Goal: Navigation & Orientation: Find specific page/section

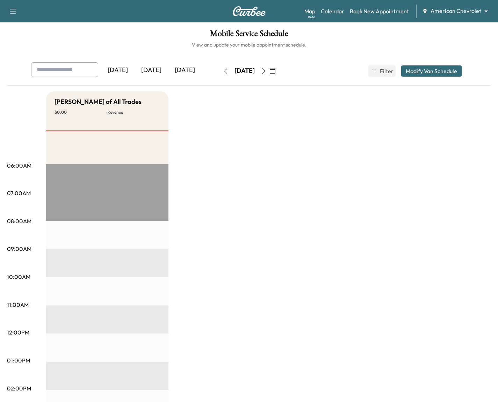
click at [449, 11] on body "Support Log Out Map Beta Calendar Book New Appointment American Chevrolet *****…" at bounding box center [249, 201] width 498 height 402
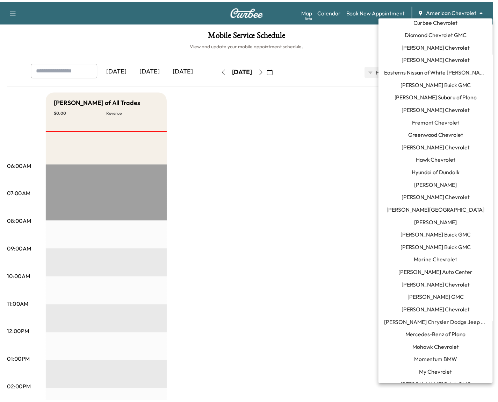
scroll to position [144, 0]
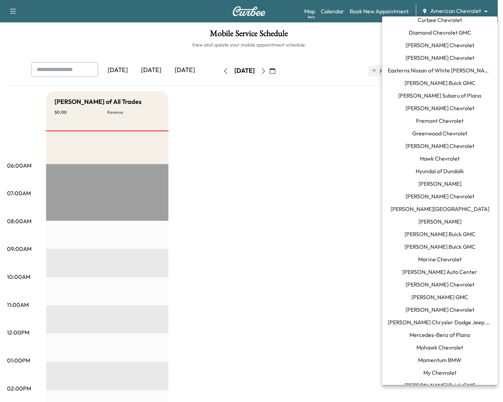
click at [444, 305] on span "[PERSON_NAME] Chevrolet" at bounding box center [440, 309] width 69 height 8
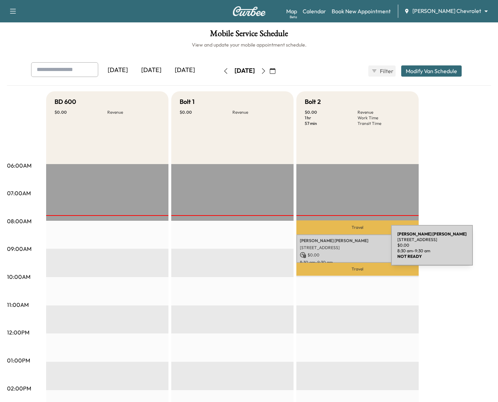
click at [339, 249] on p "[STREET_ADDRESS]" at bounding box center [357, 248] width 115 height 6
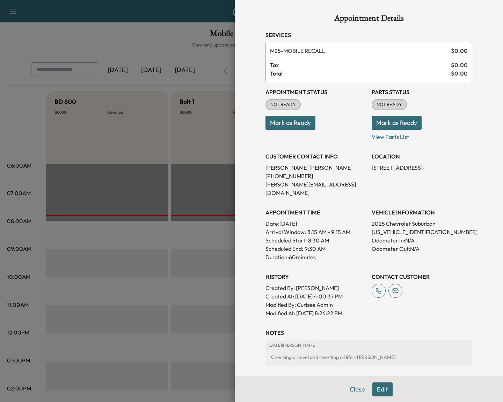
click at [195, 155] on div at bounding box center [251, 201] width 503 height 402
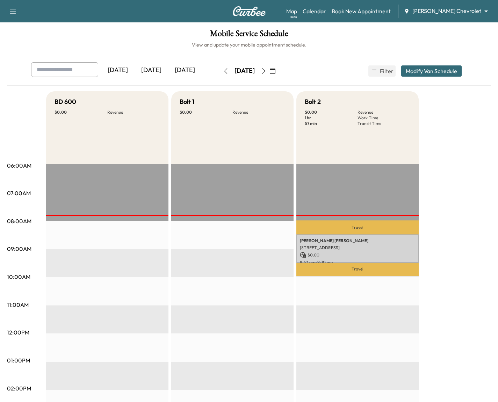
click at [265, 72] on icon "button" at bounding box center [263, 71] width 3 height 6
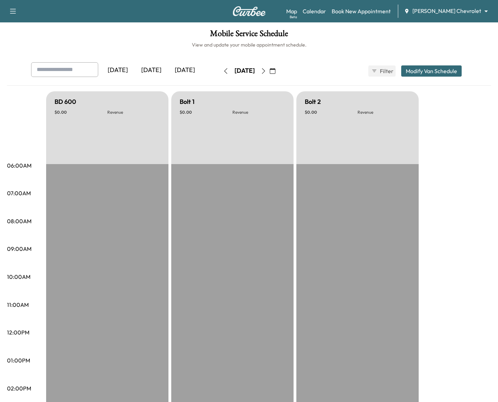
click at [269, 72] on button "button" at bounding box center [264, 70] width 12 height 11
click at [266, 72] on icon "button" at bounding box center [264, 71] width 6 height 6
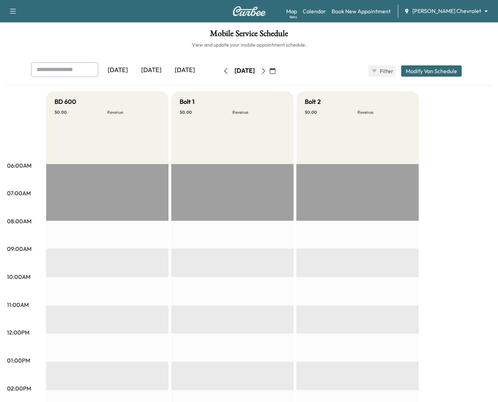
click at [266, 72] on icon "button" at bounding box center [264, 71] width 6 height 6
click at [269, 72] on div "[DATE]" at bounding box center [245, 70] width 50 height 11
click at [269, 71] on button "button" at bounding box center [264, 70] width 12 height 11
click at [266, 71] on icon "button" at bounding box center [264, 71] width 6 height 6
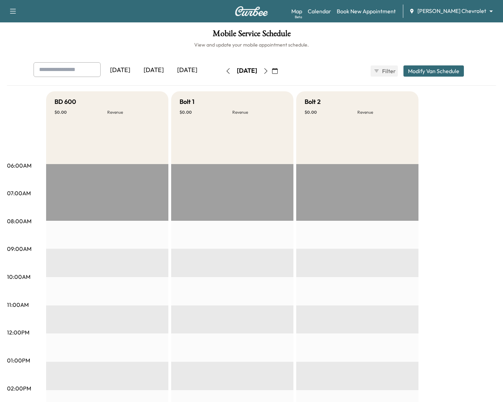
click at [433, 12] on body "Support Log Out Map Beta Calendar Book New Appointment [PERSON_NAME] Chevrolet …" at bounding box center [251, 201] width 503 height 402
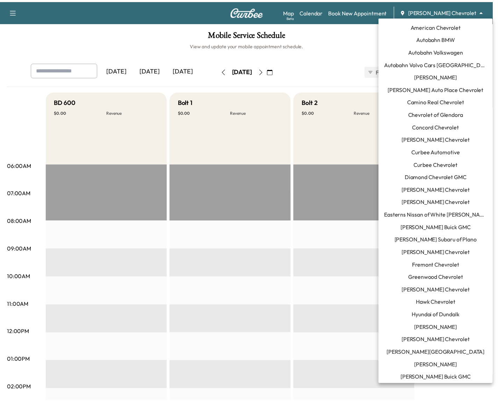
scroll to position [1, 0]
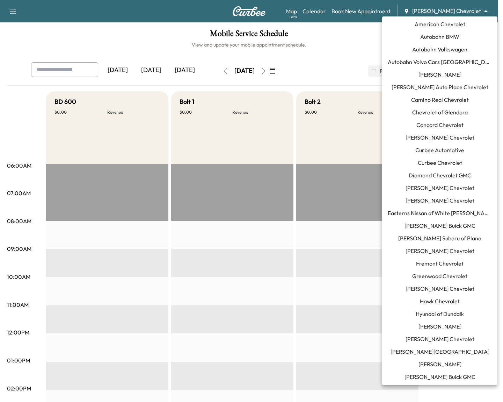
click at [459, 230] on li "[PERSON_NAME] Buick GMC" at bounding box center [439, 225] width 115 height 13
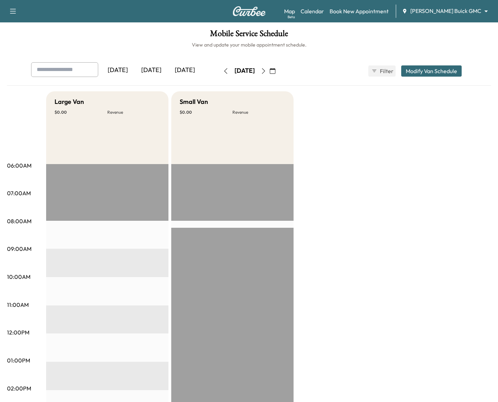
click at [159, 71] on div "[DATE]" at bounding box center [152, 70] width 34 height 16
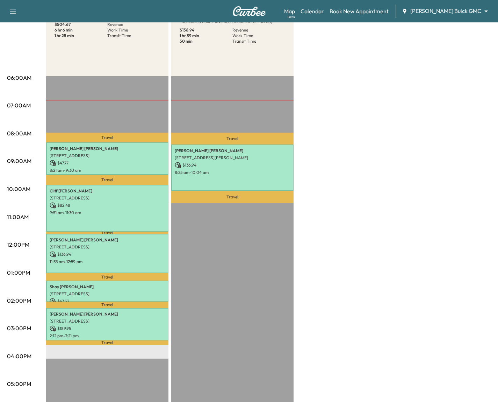
scroll to position [81, 0]
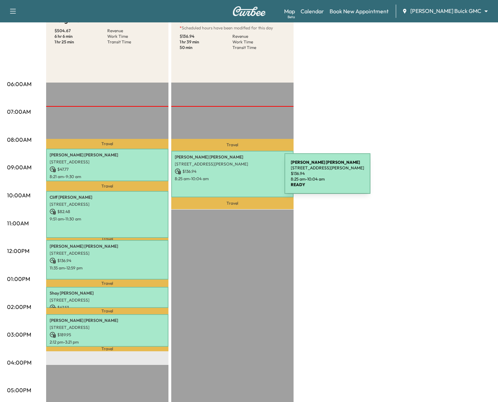
click at [232, 178] on p "8:25 am - 10:04 am" at bounding box center [232, 179] width 115 height 6
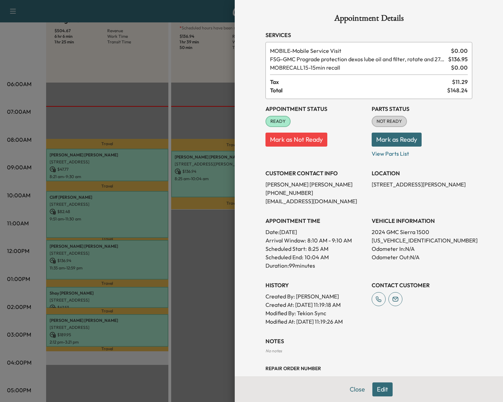
click at [192, 132] on div at bounding box center [251, 201] width 503 height 402
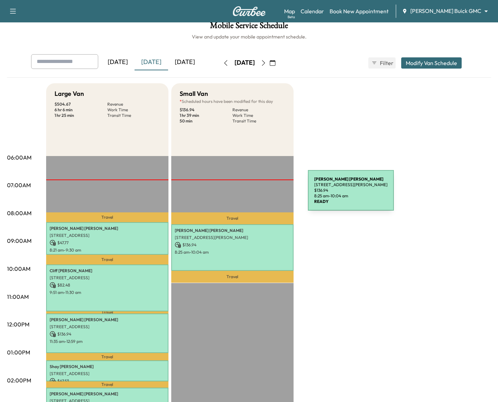
scroll to position [0, 0]
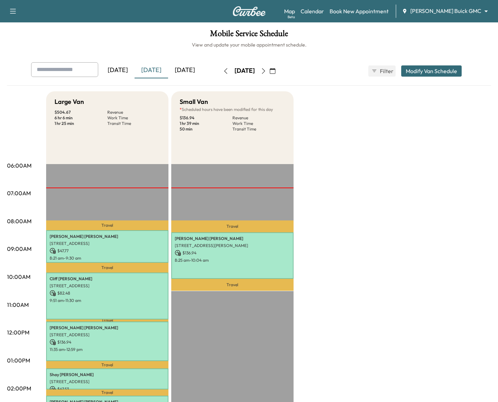
click at [266, 73] on icon "button" at bounding box center [264, 71] width 6 height 6
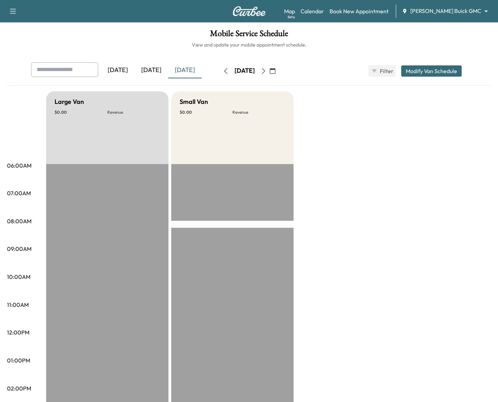
click at [266, 70] on icon "button" at bounding box center [264, 71] width 6 height 6
click at [266, 71] on icon "button" at bounding box center [264, 71] width 6 height 6
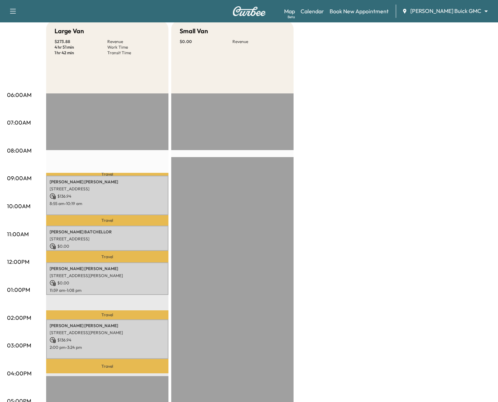
scroll to position [78, 0]
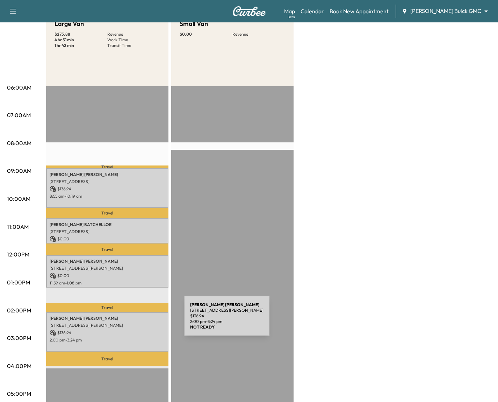
click at [131, 322] on p "[STREET_ADDRESS][PERSON_NAME]" at bounding box center [107, 325] width 115 height 6
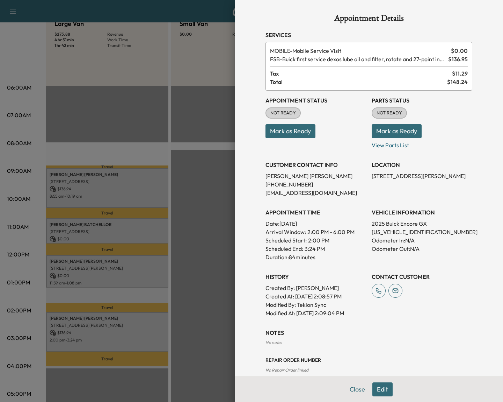
click at [186, 92] on div at bounding box center [251, 201] width 503 height 402
